Goal: Transaction & Acquisition: Book appointment/travel/reservation

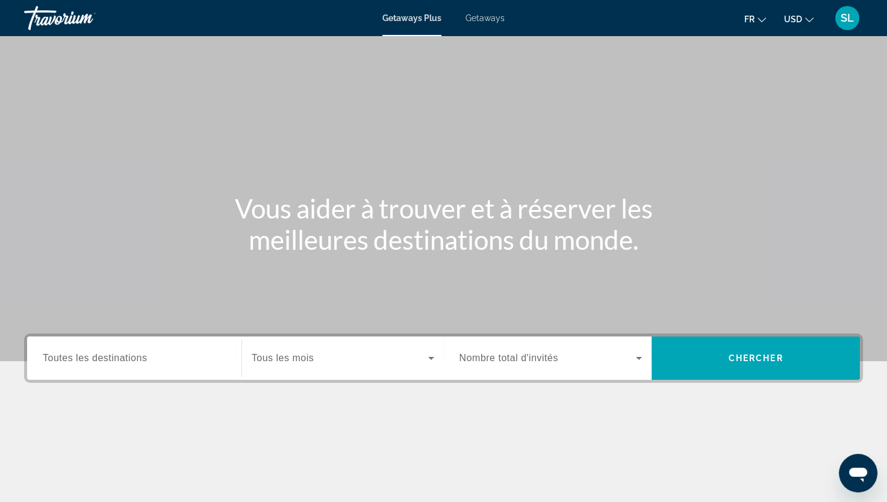
click at [132, 349] on div "Search widget" at bounding box center [134, 358] width 183 height 34
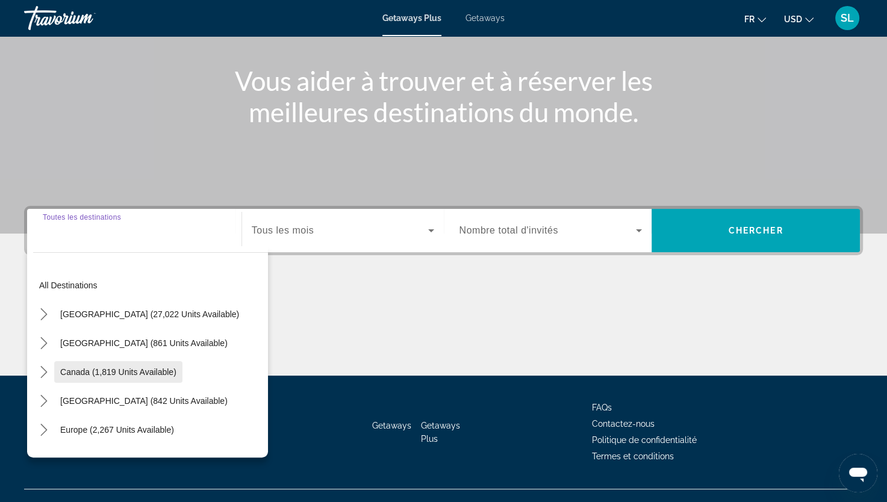
scroll to position [148, 0]
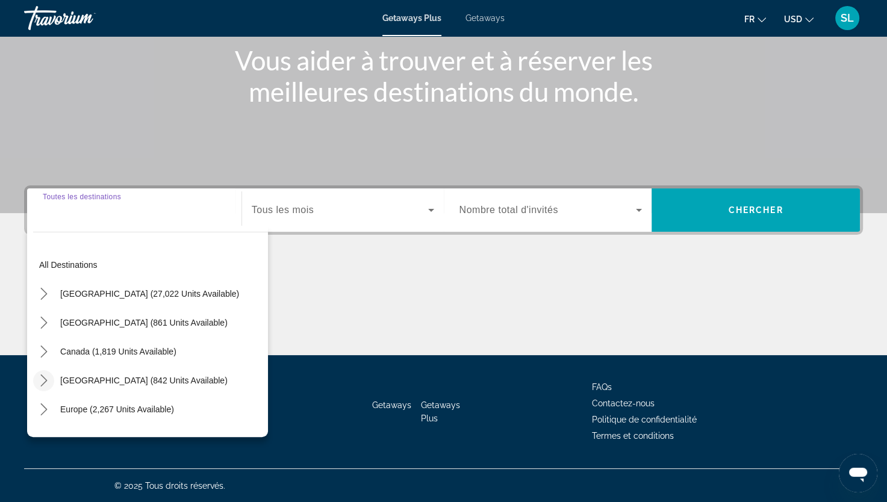
click at [46, 378] on icon "Toggle Caribbean & Atlantic Islands (842 units available) submenu" at bounding box center [44, 381] width 12 height 12
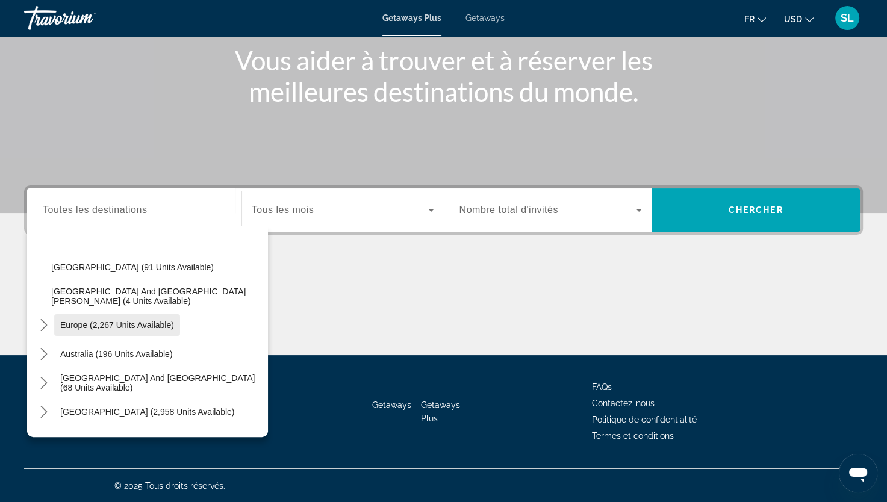
scroll to position [51, 0]
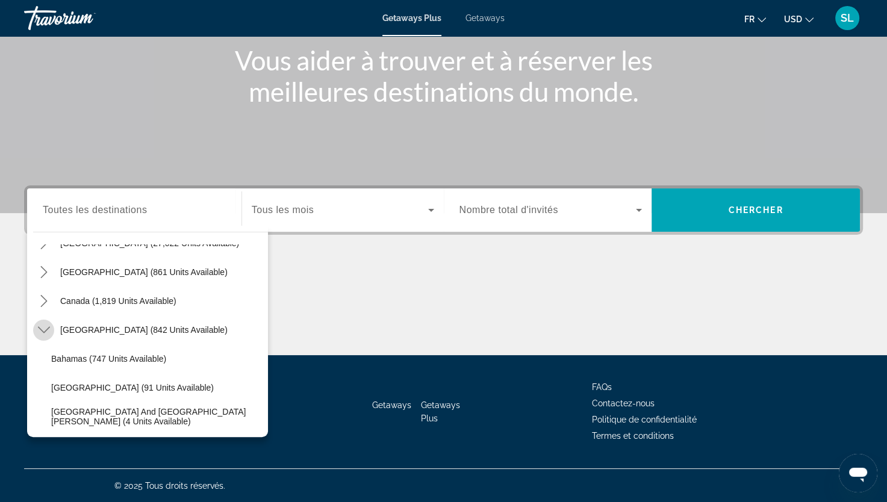
click at [39, 326] on icon "Toggle Caribbean & Atlantic Islands (842 units available) submenu" at bounding box center [44, 330] width 12 height 12
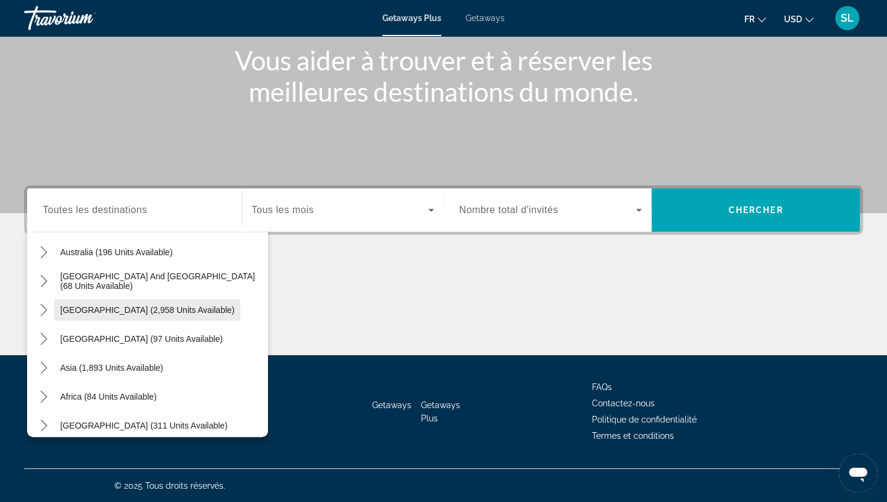
scroll to position [195, 0]
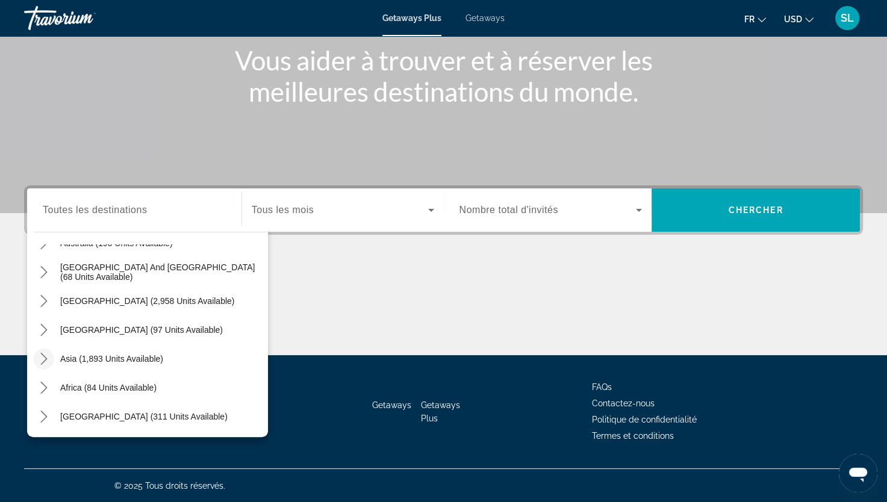
click at [46, 358] on icon "Toggle Asia (1,893 units available) submenu" at bounding box center [43, 359] width 7 height 12
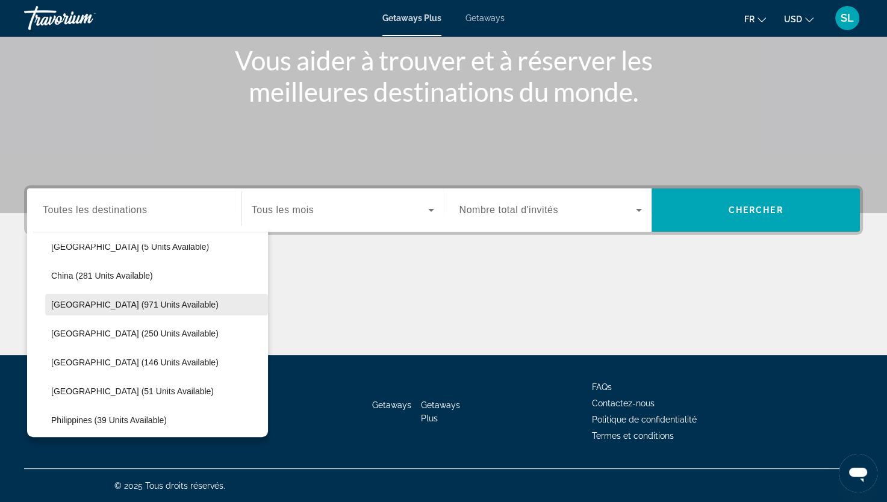
scroll to position [355, 0]
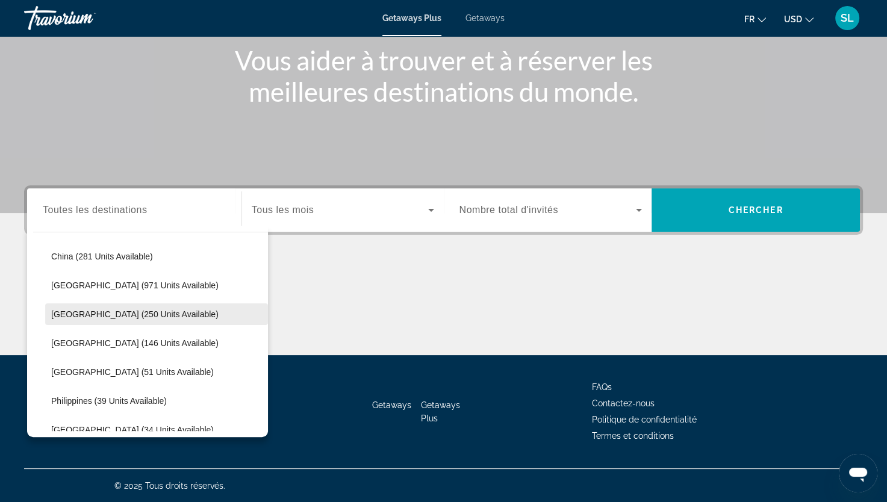
click at [110, 311] on span "Indonesia (250 units available)" at bounding box center [134, 315] width 167 height 10
type input "**********"
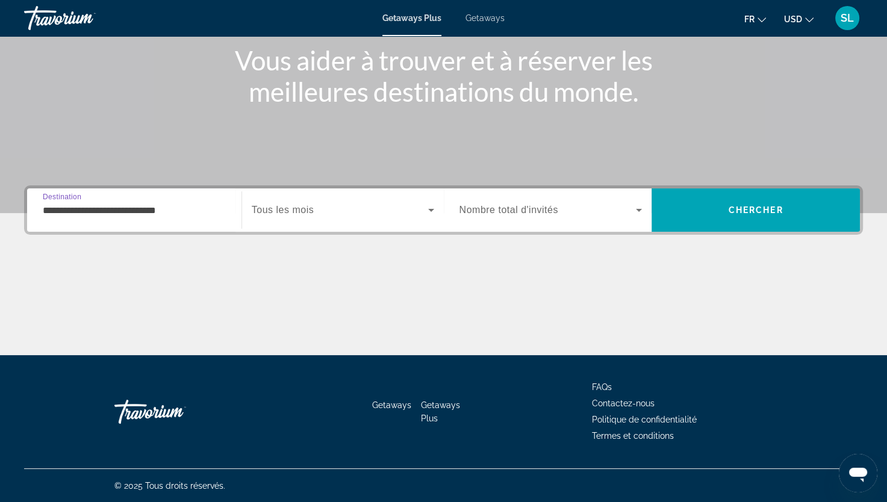
click at [311, 198] on div "Search widget" at bounding box center [343, 210] width 182 height 34
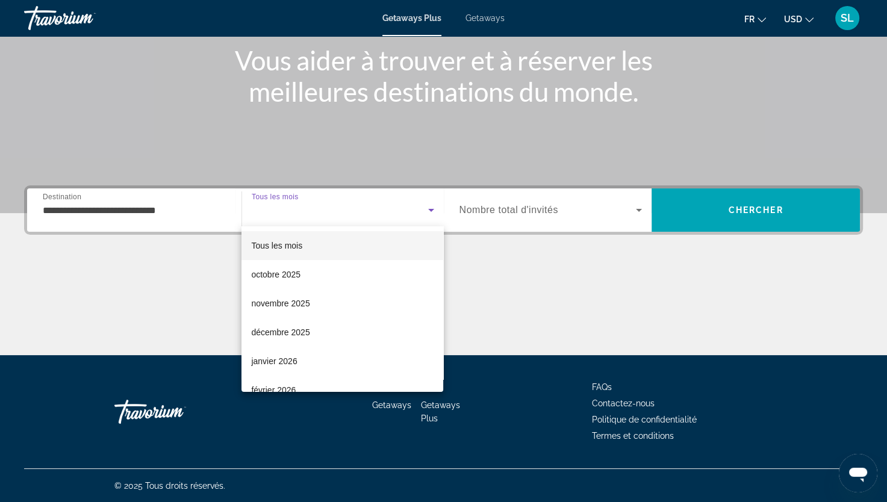
click at [311, 198] on div at bounding box center [443, 251] width 887 height 502
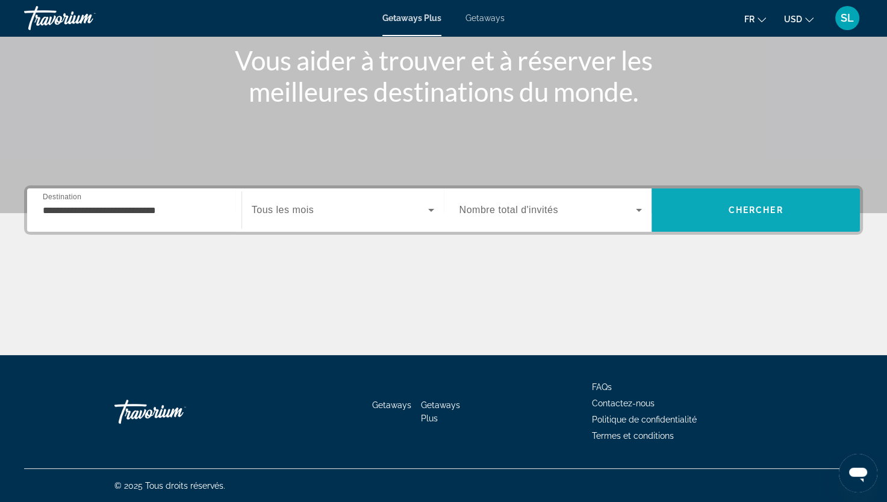
click at [720, 211] on span "Search" at bounding box center [756, 210] width 208 height 29
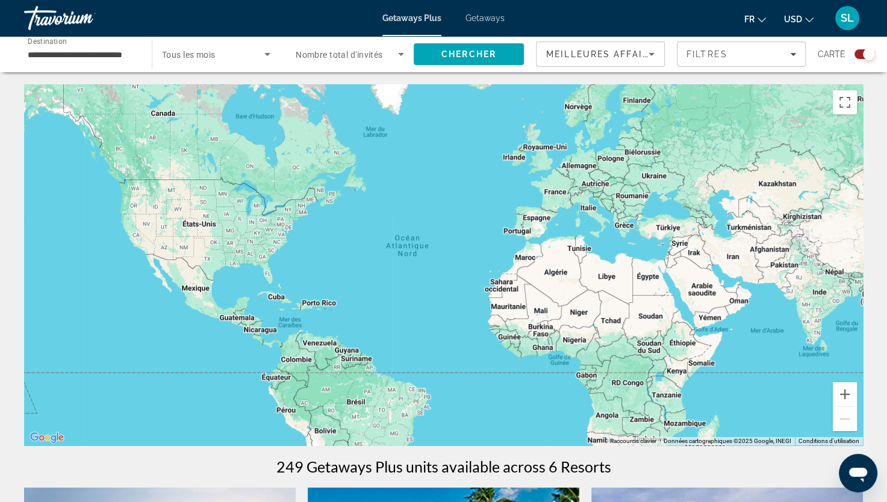
click at [139, 59] on div "**********" at bounding box center [82, 54] width 128 height 34
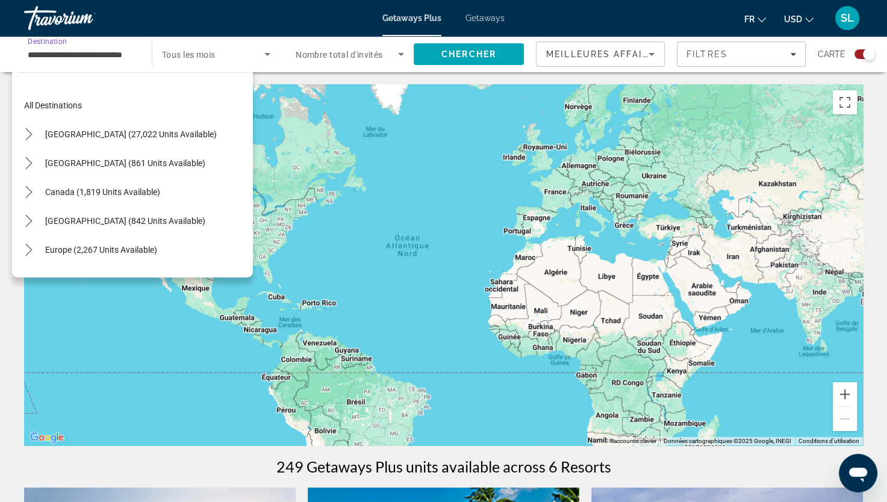
scroll to position [332, 0]
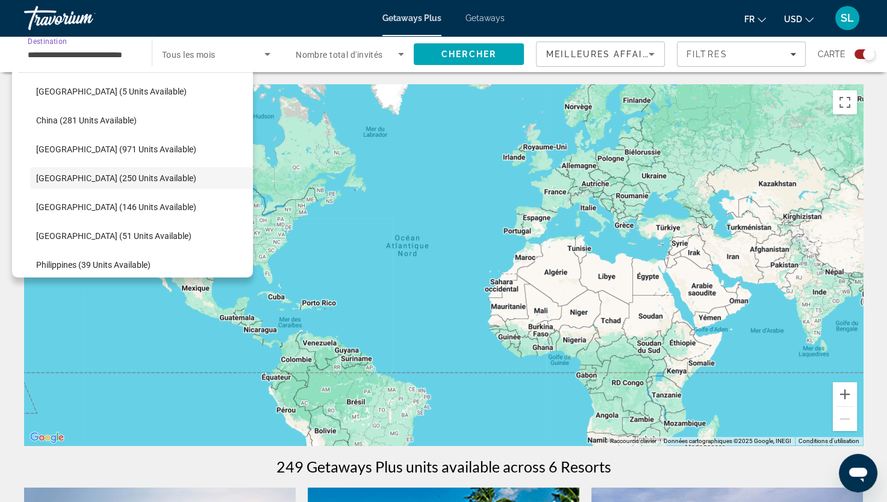
click at [139, 59] on div "**********" at bounding box center [82, 54] width 128 height 34
click at [309, 25] on div "Getaways Plus Getaways fr English Español Français Italiano Português русский U…" at bounding box center [443, 17] width 887 height 31
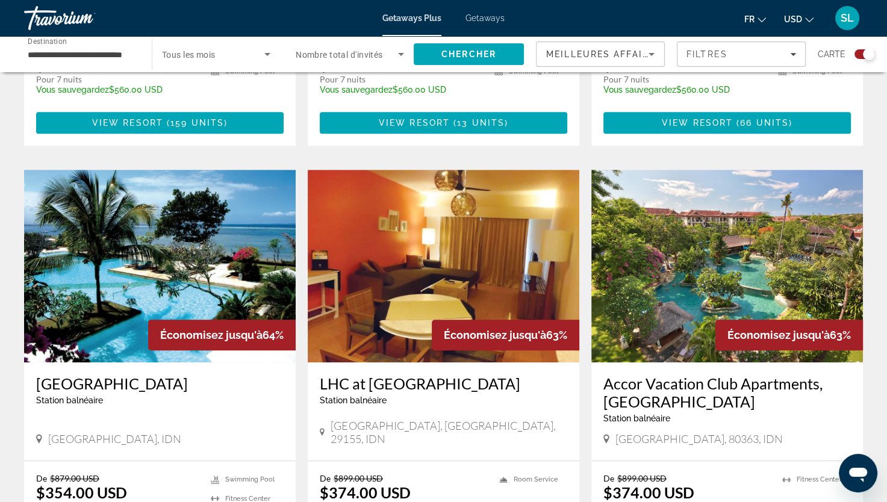
scroll to position [723, 0]
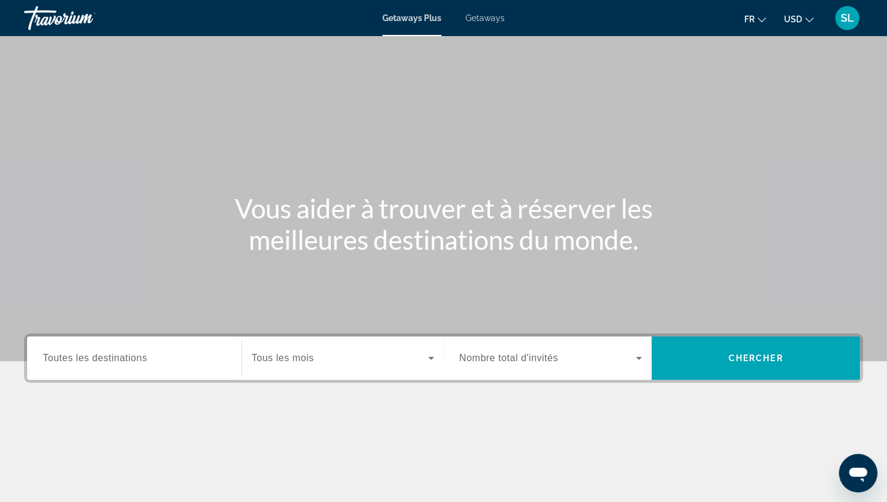
click at [167, 367] on div "Search widget" at bounding box center [134, 358] width 183 height 34
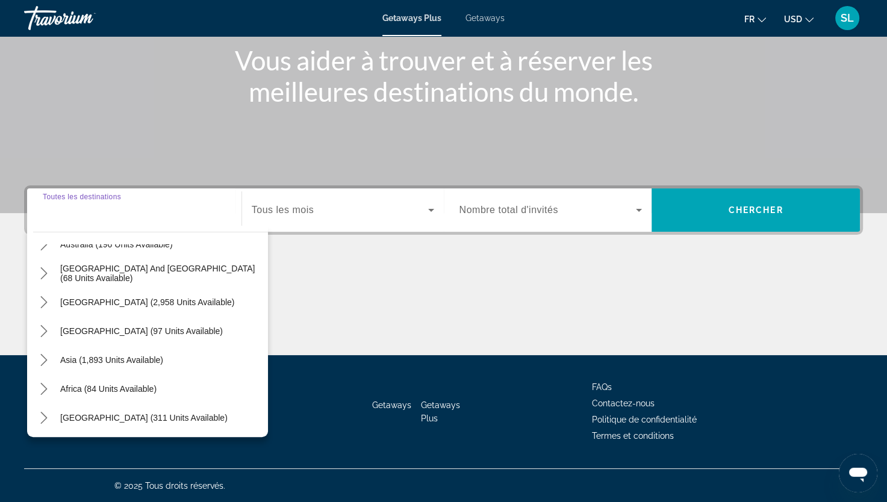
scroll to position [195, 0]
click at [120, 354] on span "Asia (1,893 units available)" at bounding box center [111, 359] width 103 height 10
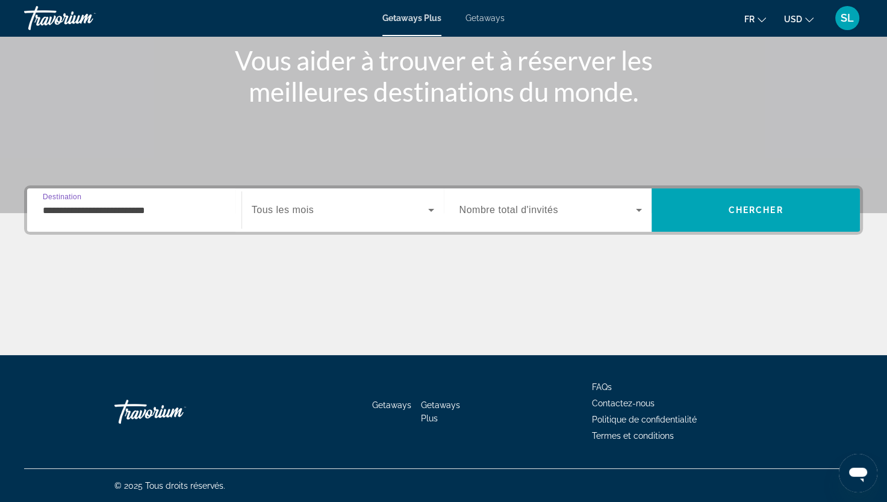
click at [146, 214] on input "**********" at bounding box center [134, 211] width 183 height 14
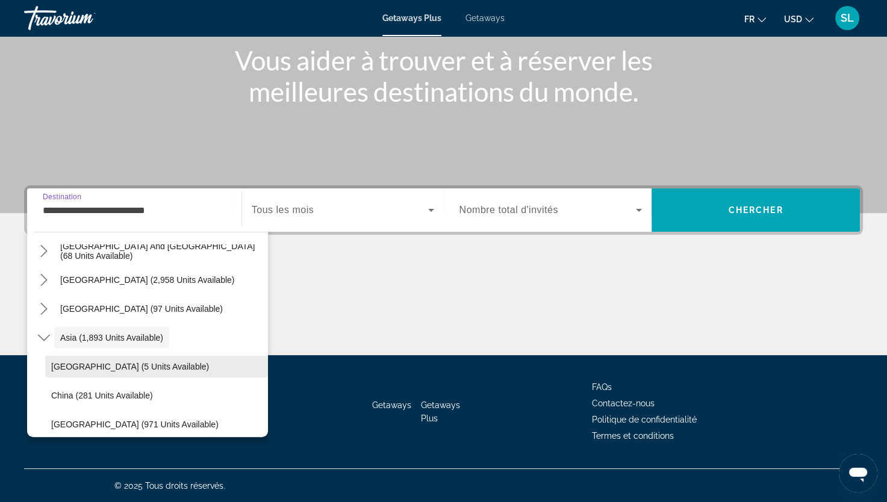
scroll to position [276, 0]
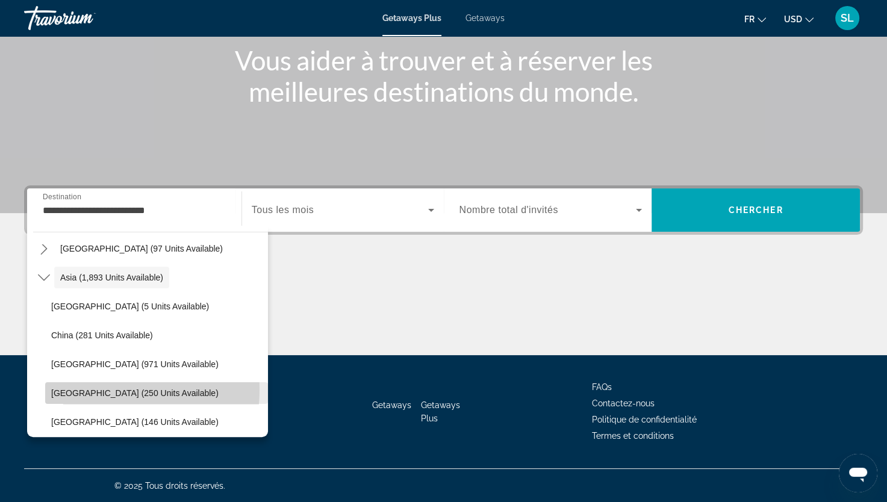
click at [84, 388] on span "Indonesia (250 units available)" at bounding box center [134, 393] width 167 height 10
type input "**********"
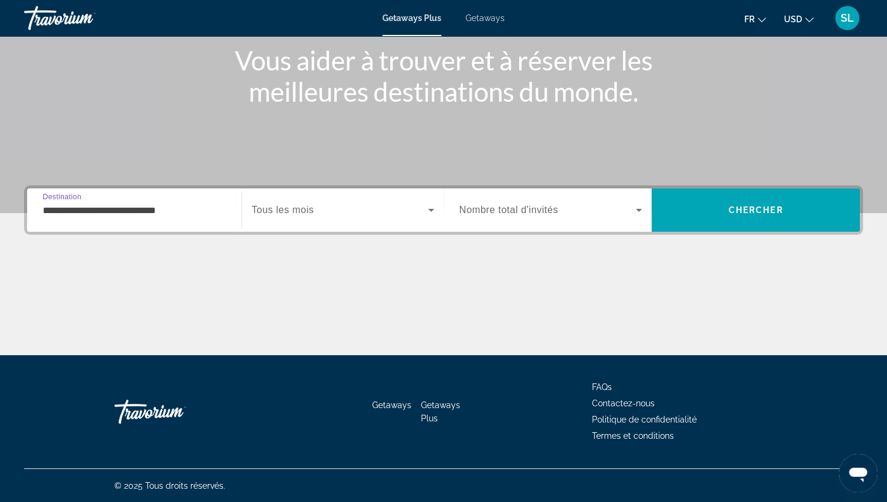
click at [371, 203] on span "Search widget" at bounding box center [340, 210] width 176 height 14
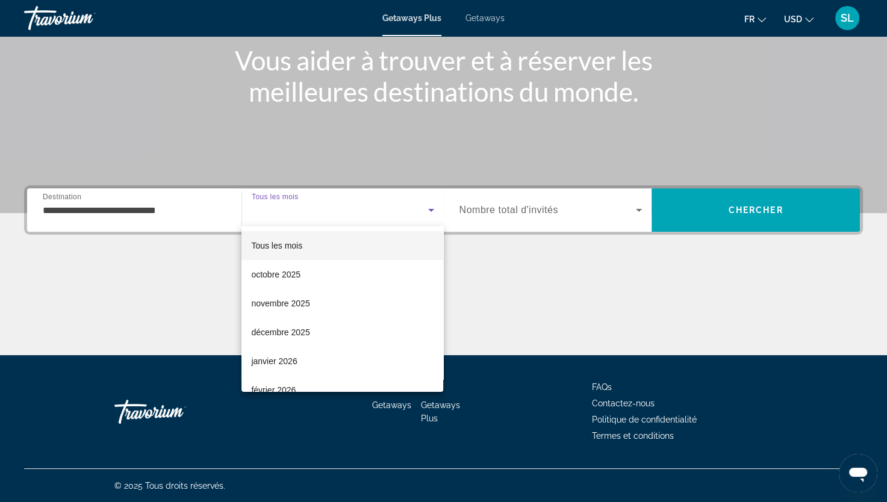
click at [371, 203] on div at bounding box center [443, 251] width 887 height 502
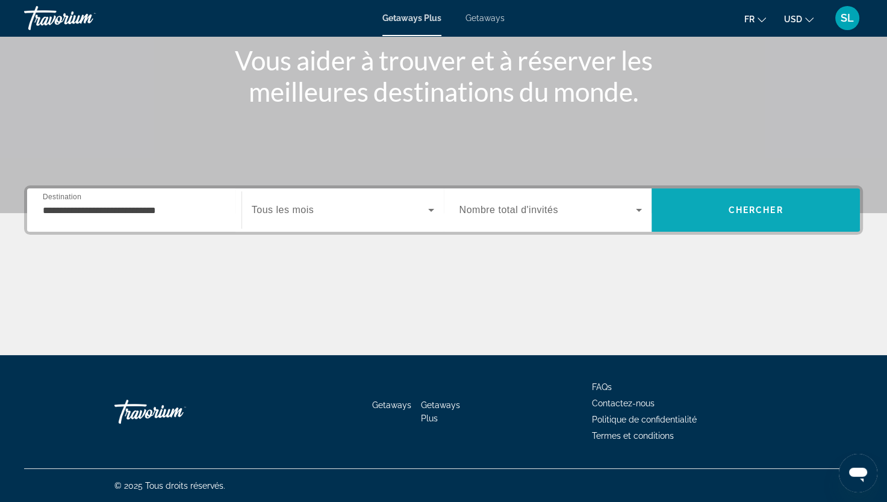
click at [780, 202] on span "Search" at bounding box center [756, 210] width 208 height 29
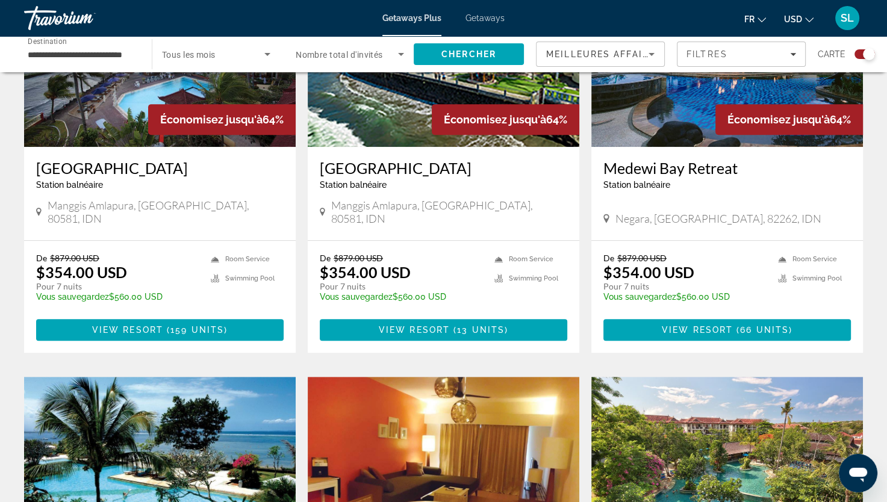
scroll to position [662, 0]
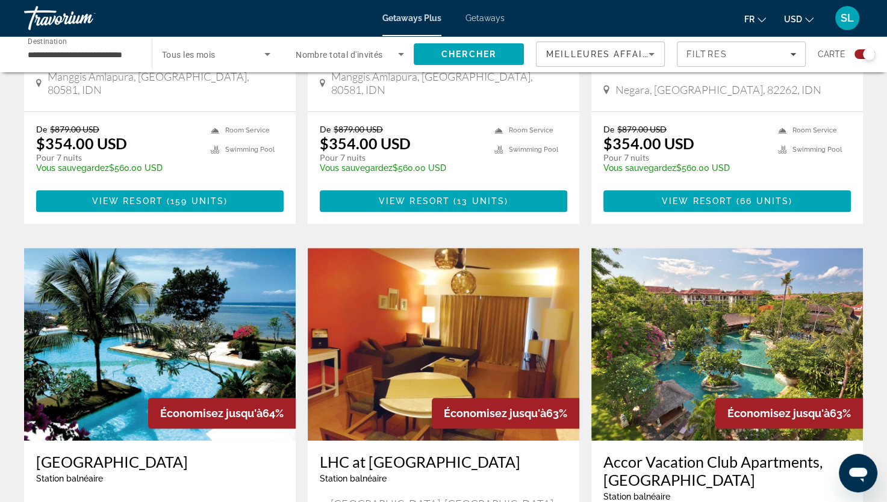
click at [183, 290] on img "Main content" at bounding box center [160, 344] width 272 height 193
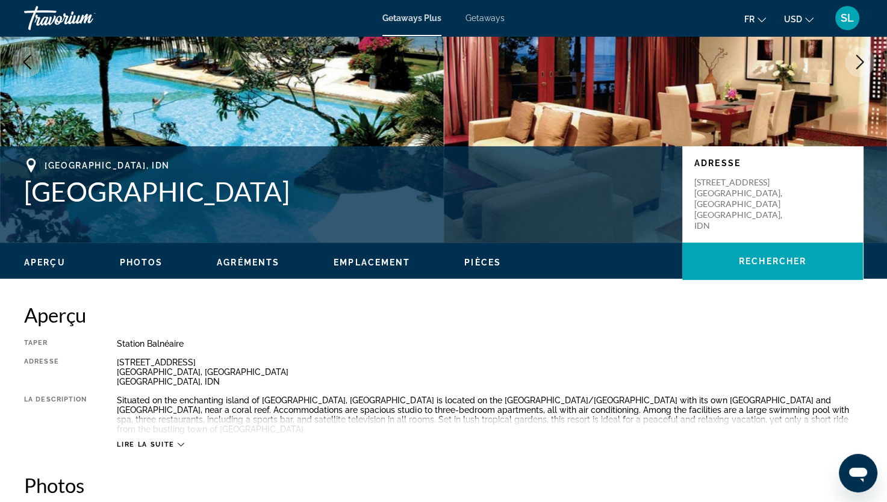
scroll to position [181, 0]
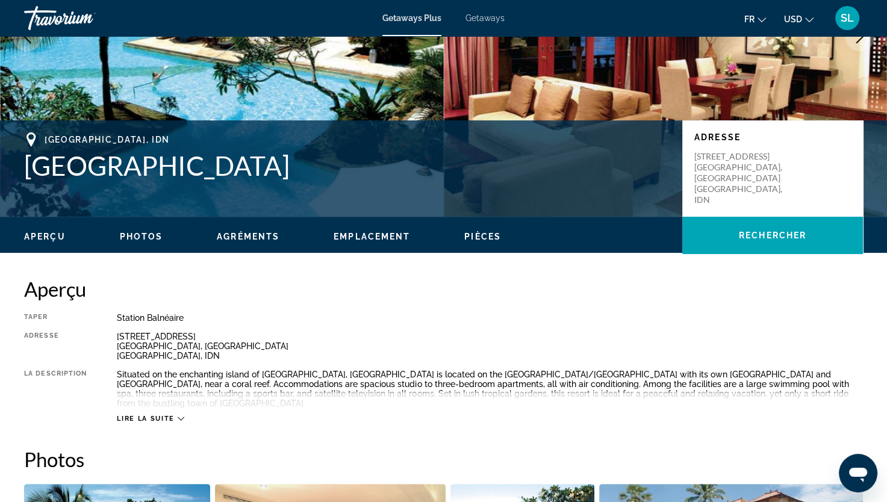
click at [163, 415] on span "Lire la suite" at bounding box center [145, 419] width 57 height 8
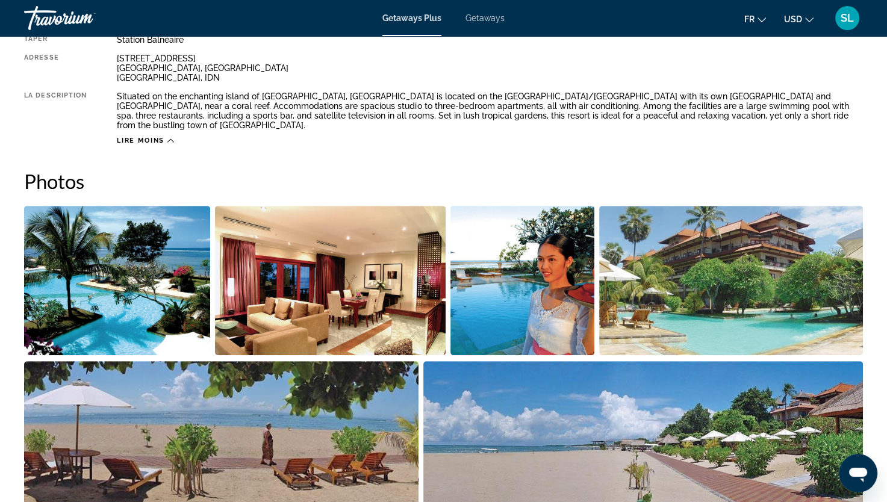
scroll to position [218, 0]
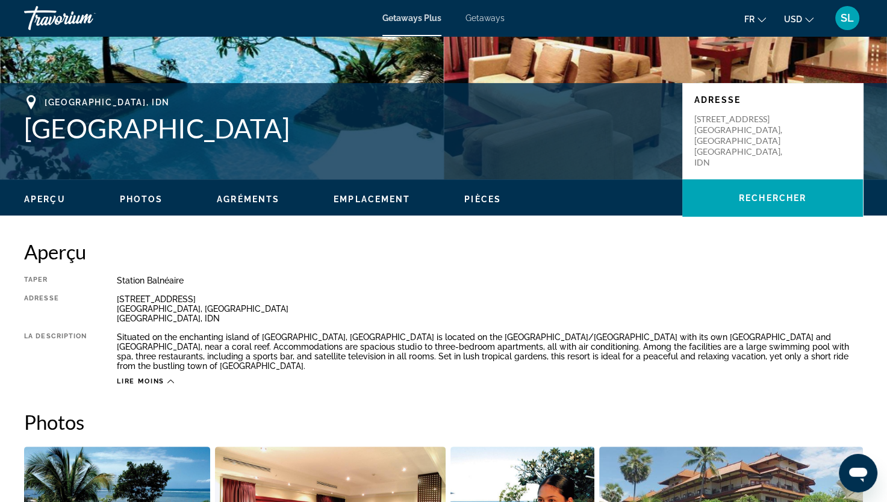
drag, startPoint x: 11, startPoint y: 132, endPoint x: 294, endPoint y: 131, distance: 283.6
click at [294, 131] on div "Bali, IDN Peninsula Beach Resort Adresse Jalan Pratama, 72 Tanjung Benoa, Nusa …" at bounding box center [443, 131] width 887 height 72
copy h1 "Peninsula Beach Resort"
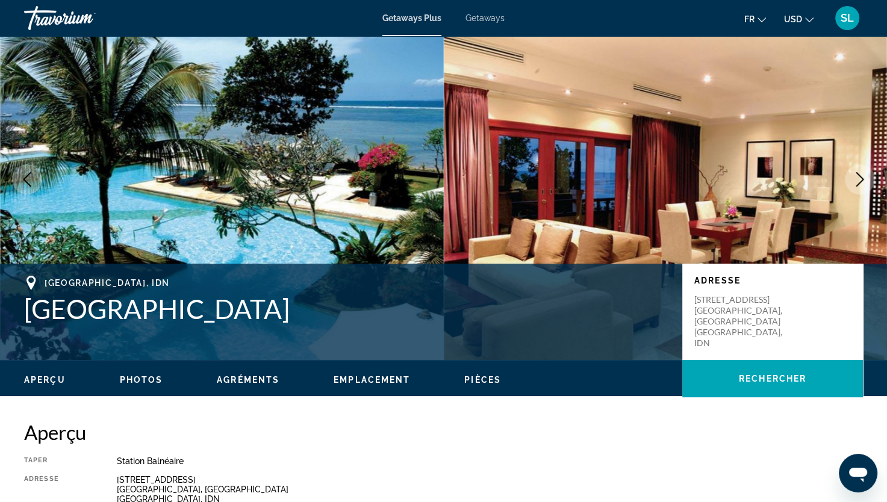
scroll to position [0, 0]
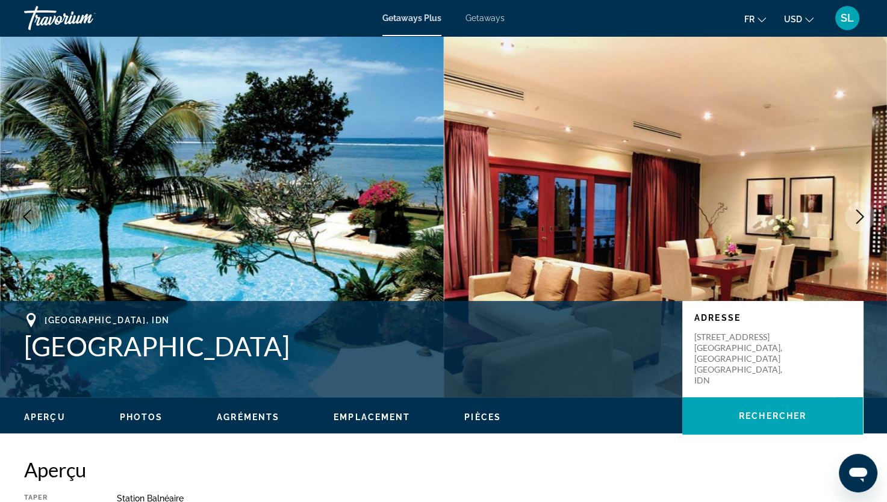
copy h1 "Peninsula Beach Resort"
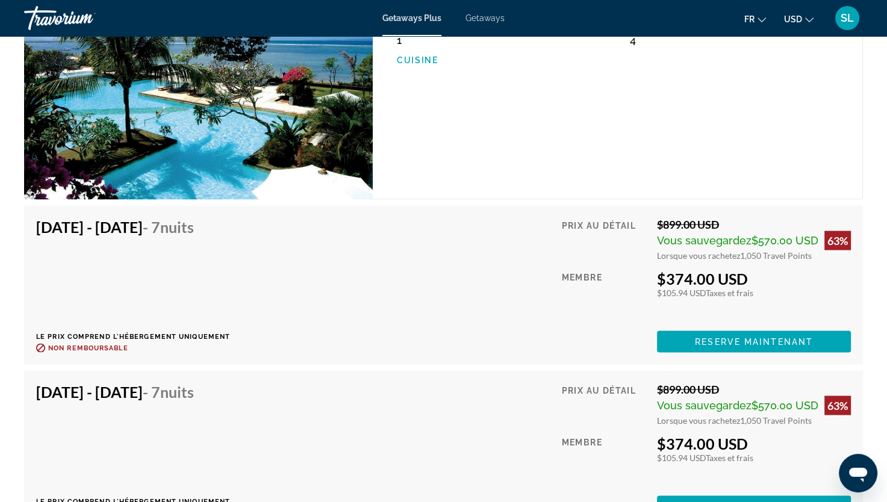
scroll to position [1867, 0]
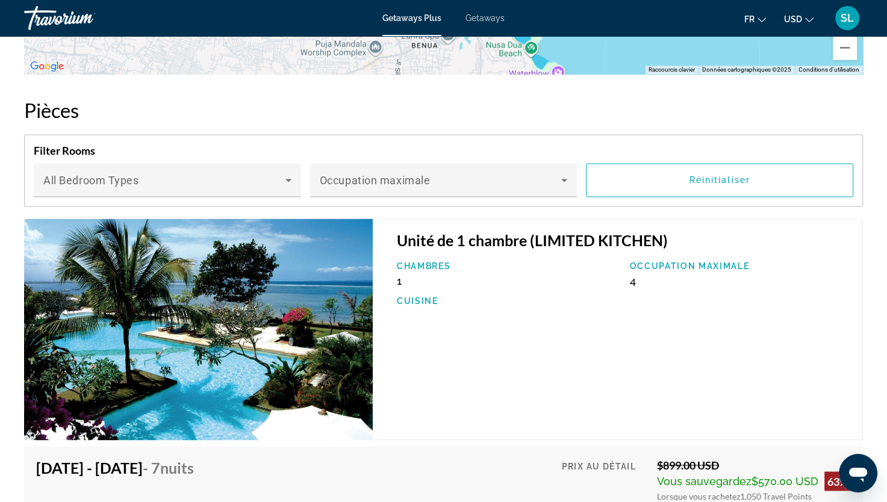
click at [594, 241] on div "Unité de 1 chambre (LIMITED KITCHEN) Chambres 1 Occupation maximale 4 Cuisine" at bounding box center [618, 330] width 490 height 222
click at [603, 235] on h3 "Unité de 1 chambre (LIMITED KITCHEN)" at bounding box center [623, 240] width 453 height 18
drag, startPoint x: 603, startPoint y: 235, endPoint x: 550, endPoint y: 256, distance: 57.0
click at [550, 261] on p "Chambres" at bounding box center [507, 266] width 221 height 10
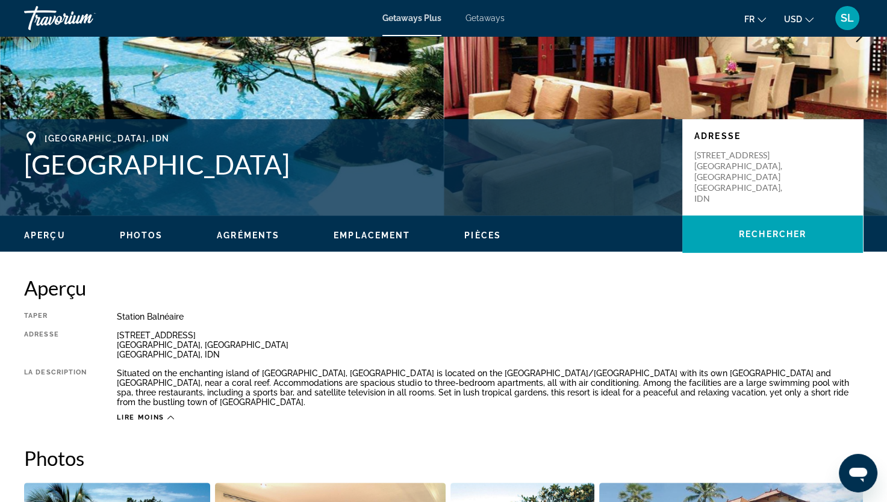
scroll to position [181, 0]
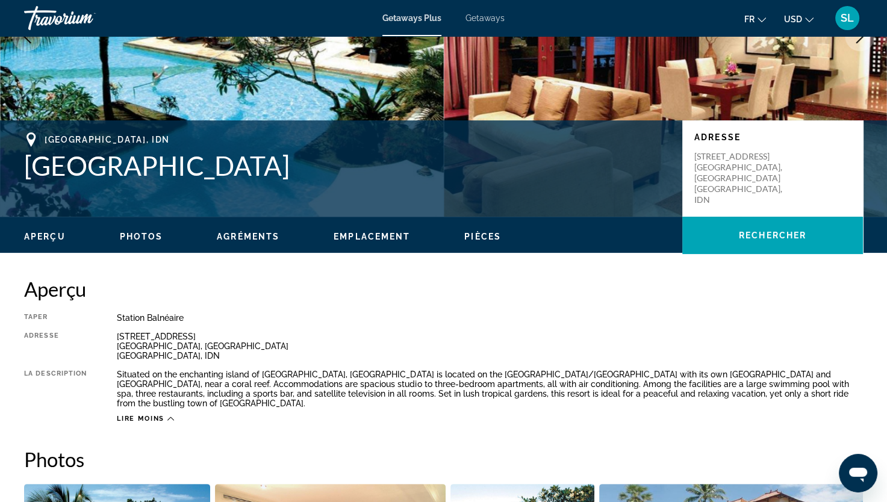
drag, startPoint x: 25, startPoint y: 161, endPoint x: 294, endPoint y: 164, distance: 269.8
click at [294, 164] on h1 "Peninsula Beach Resort" at bounding box center [347, 165] width 646 height 31
copy h1 "Peninsula Beach Resort"
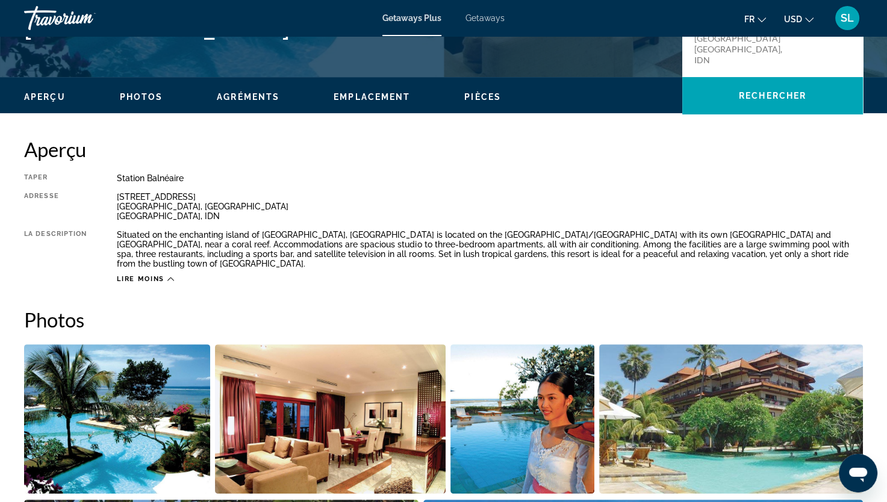
scroll to position [422, 0]
